Goal: Use online tool/utility: Utilize a website feature to perform a specific function

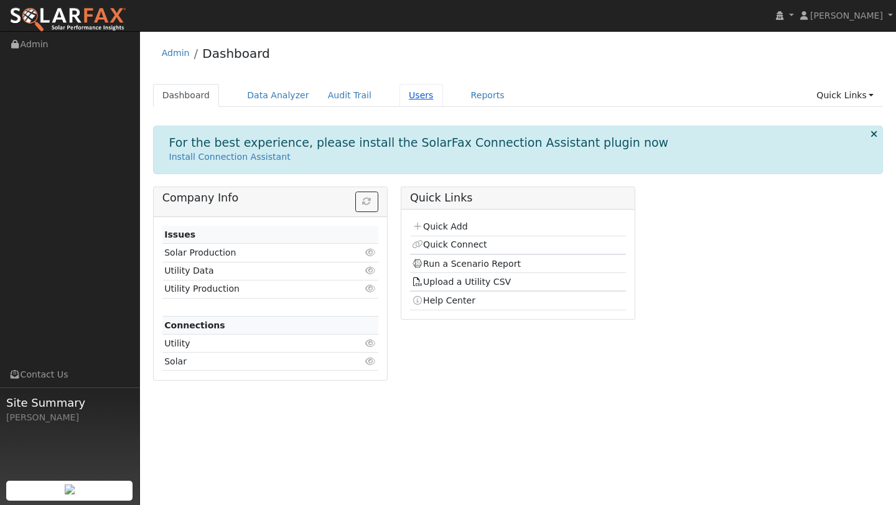
click at [417, 84] on link "Users" at bounding box center [422, 95] width 44 height 23
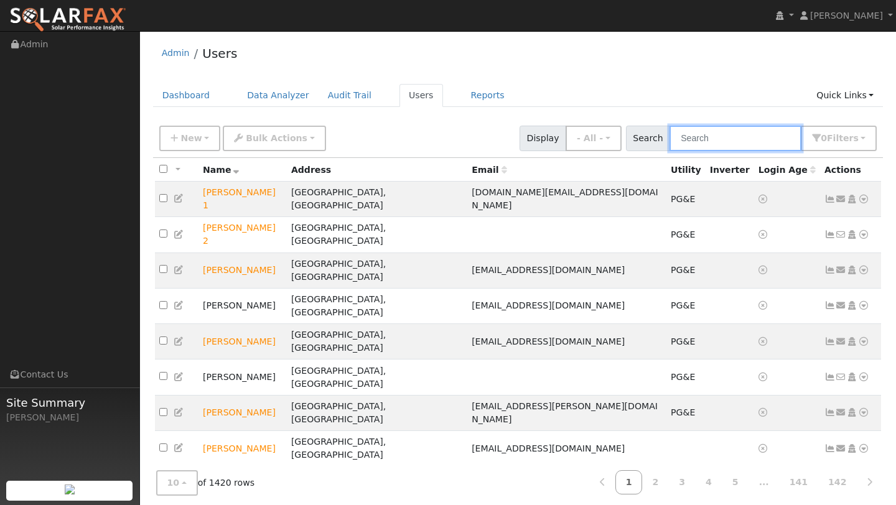
click at [713, 146] on input "text" at bounding box center [736, 139] width 132 height 26
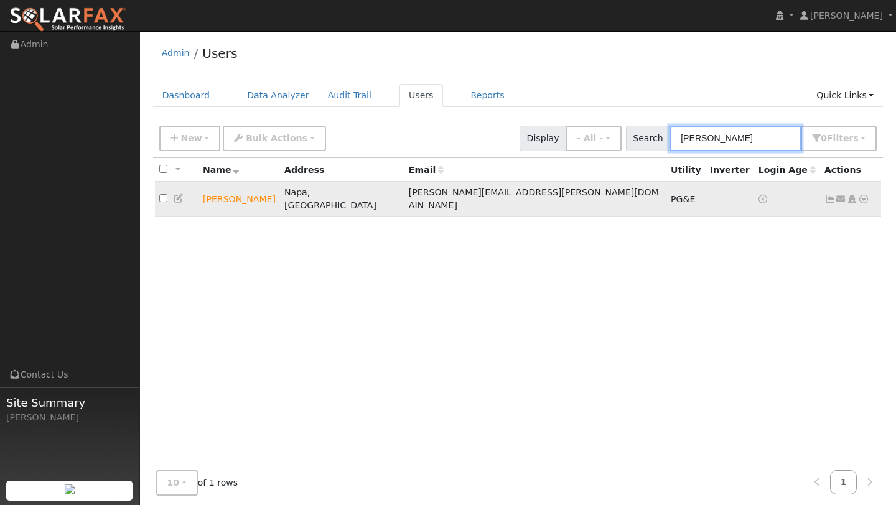
type input "[PERSON_NAME]"
click at [866, 196] on icon at bounding box center [863, 199] width 11 height 9
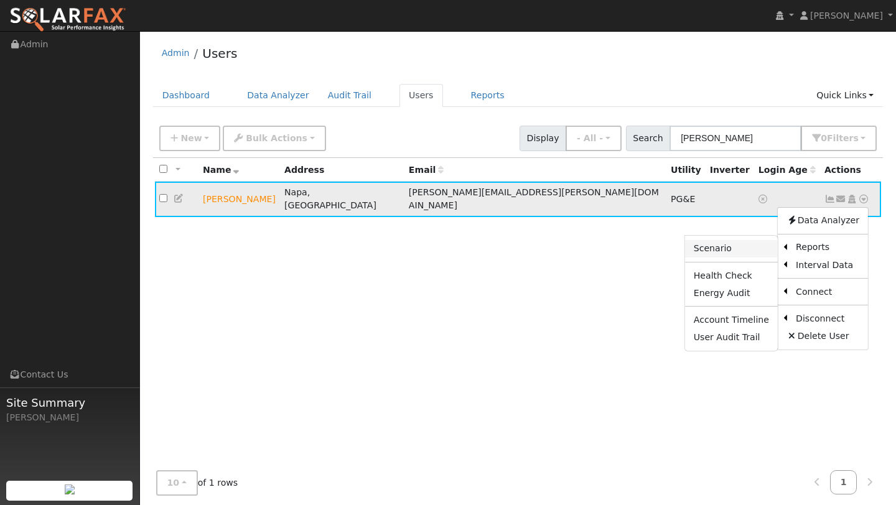
click at [767, 250] on link "Scenario" at bounding box center [731, 248] width 93 height 17
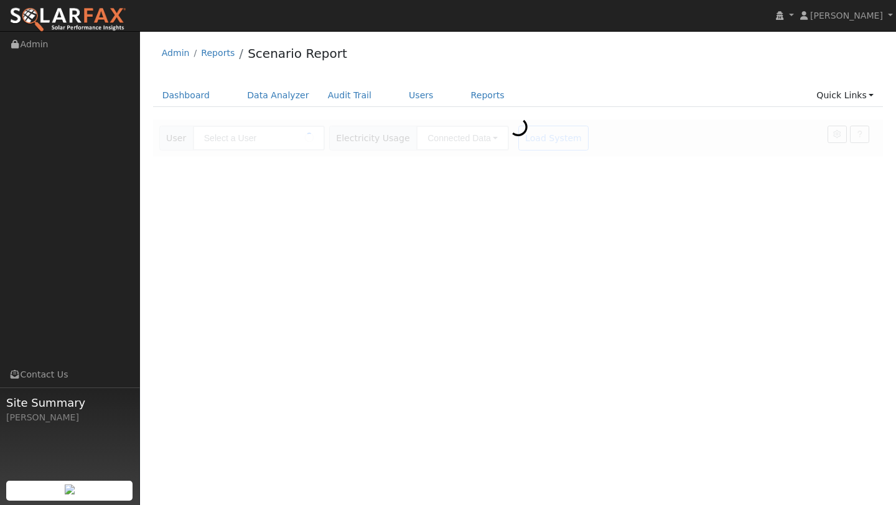
type input "[PERSON_NAME]"
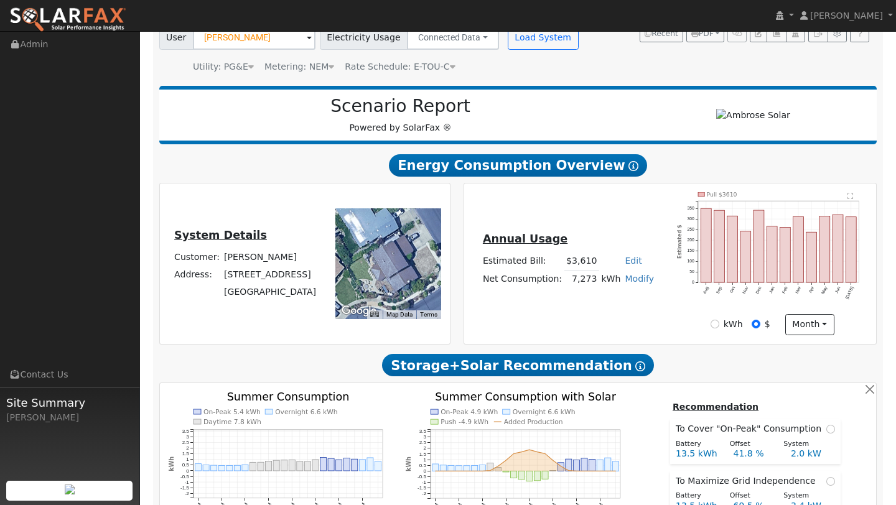
scroll to position [660, 0]
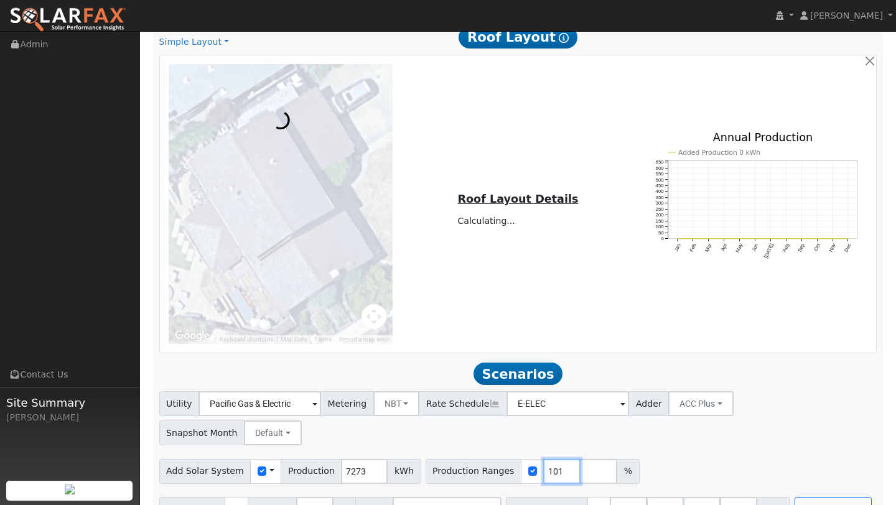
click at [551, 459] on input "101" at bounding box center [561, 471] width 37 height 25
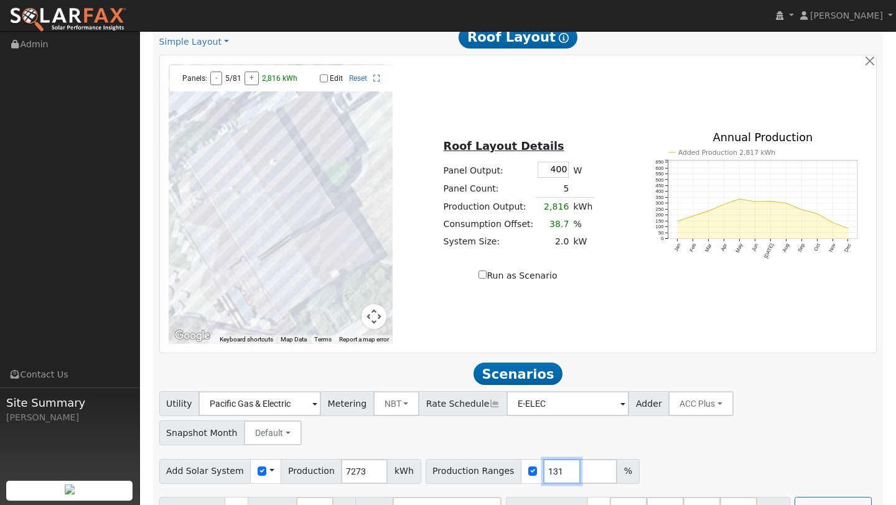
type input "131"
click at [662, 387] on div "Scenario Report Powered by SolarFax ® Energy Consumption Overview Show Help Thi…" at bounding box center [518, 24] width 731 height 1008
click at [793, 497] on div "Run Scenarios" at bounding box center [835, 509] width 84 height 25
click at [795, 497] on button "Run Scenarios" at bounding box center [833, 509] width 77 height 25
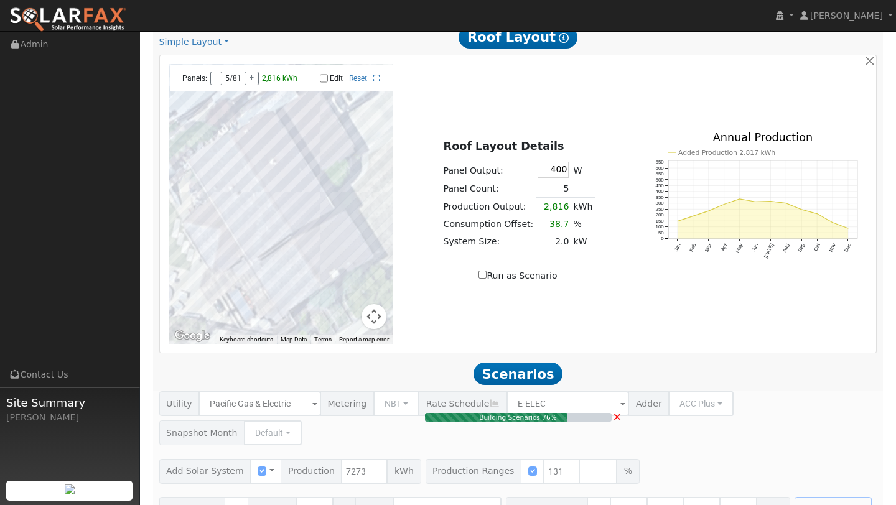
type input "6.4"
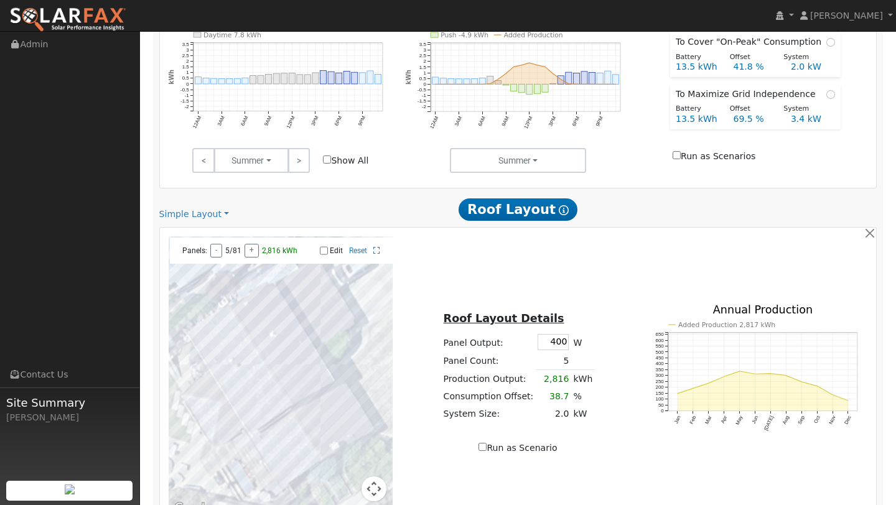
scroll to position [423, 0]
